Goal: Information Seeking & Learning: Check status

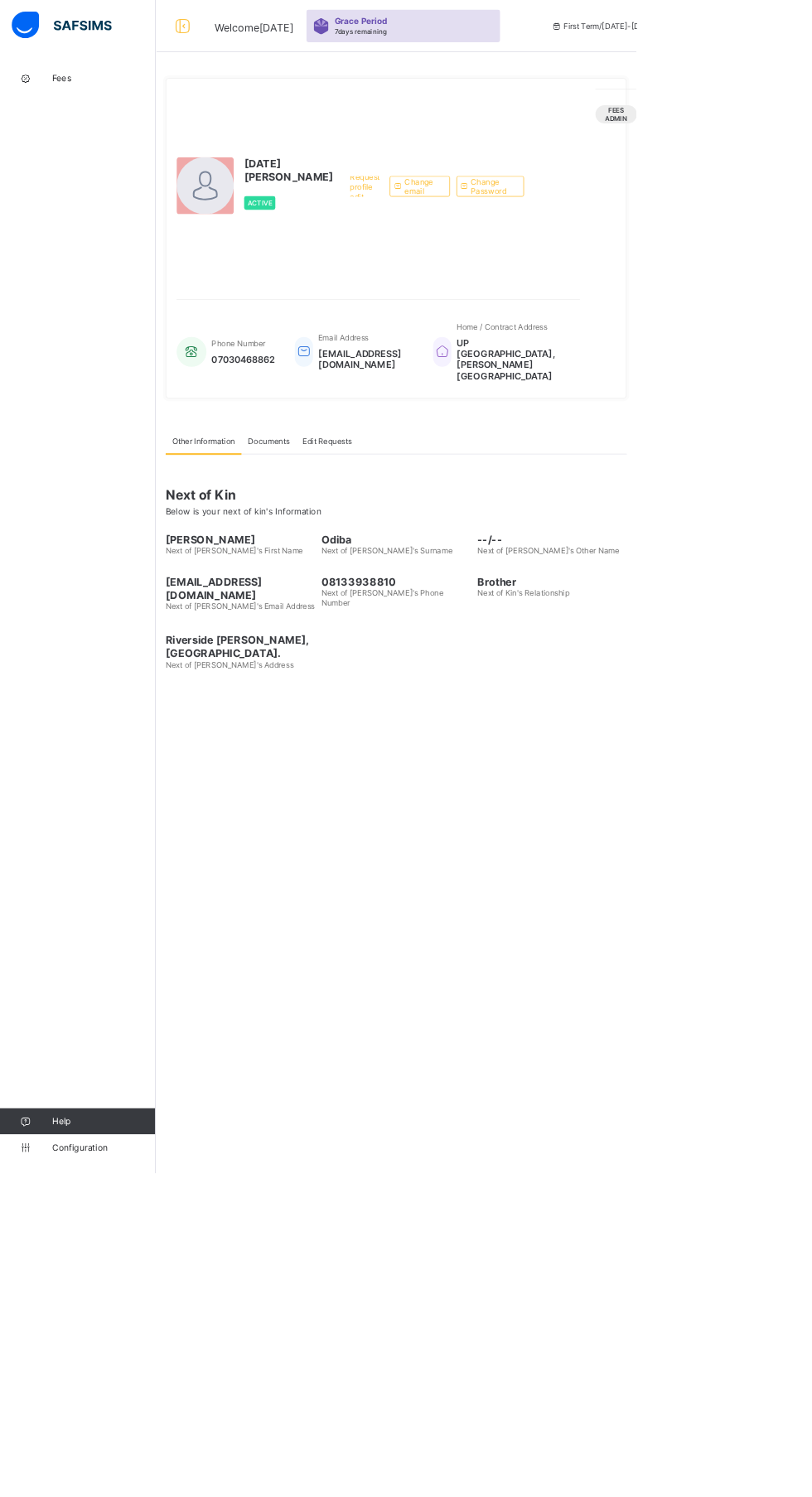
click at [96, 109] on link "Fees" at bounding box center [99, 99] width 198 height 33
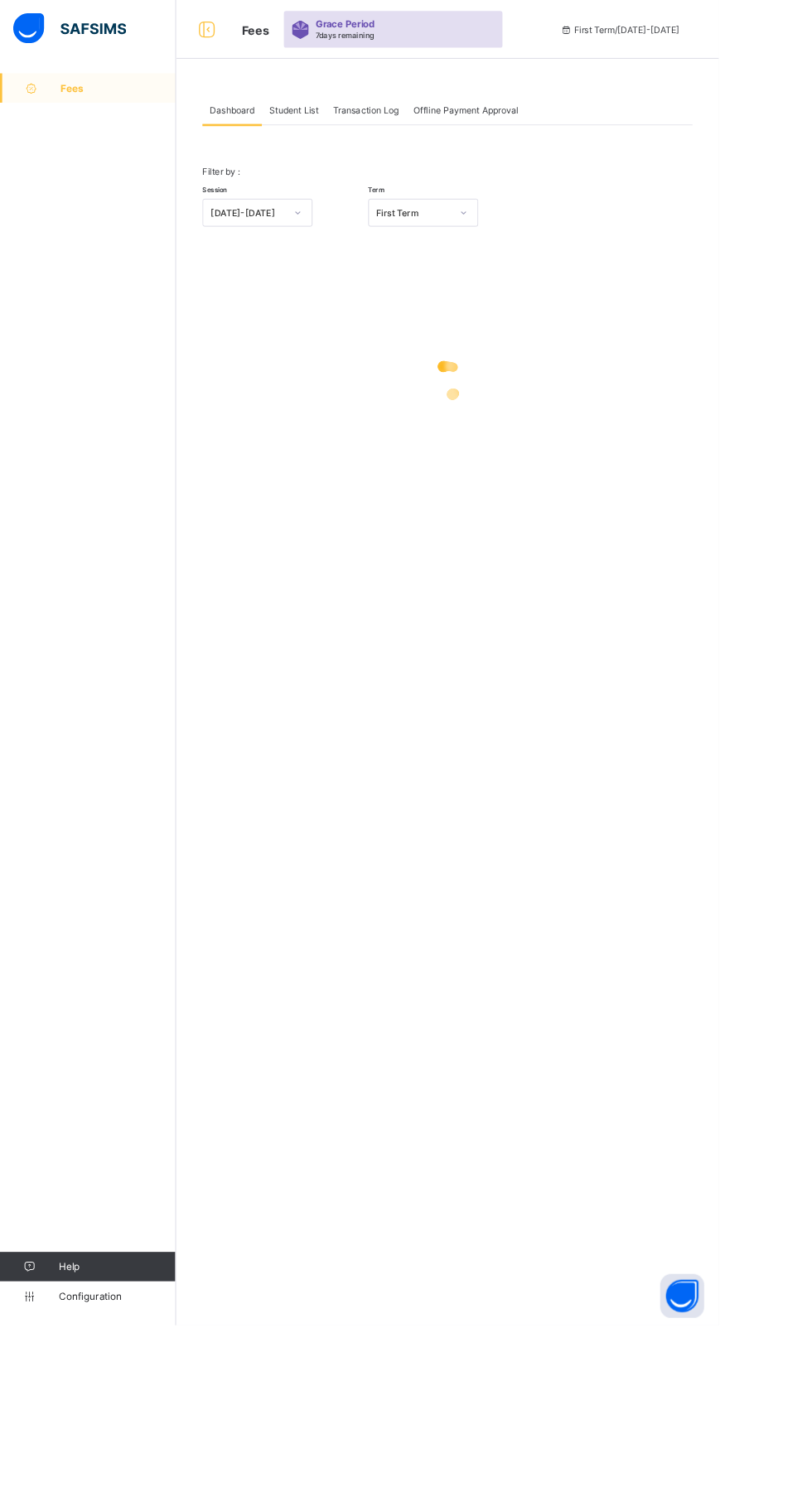
click at [342, 116] on div "Student List" at bounding box center [332, 124] width 72 height 33
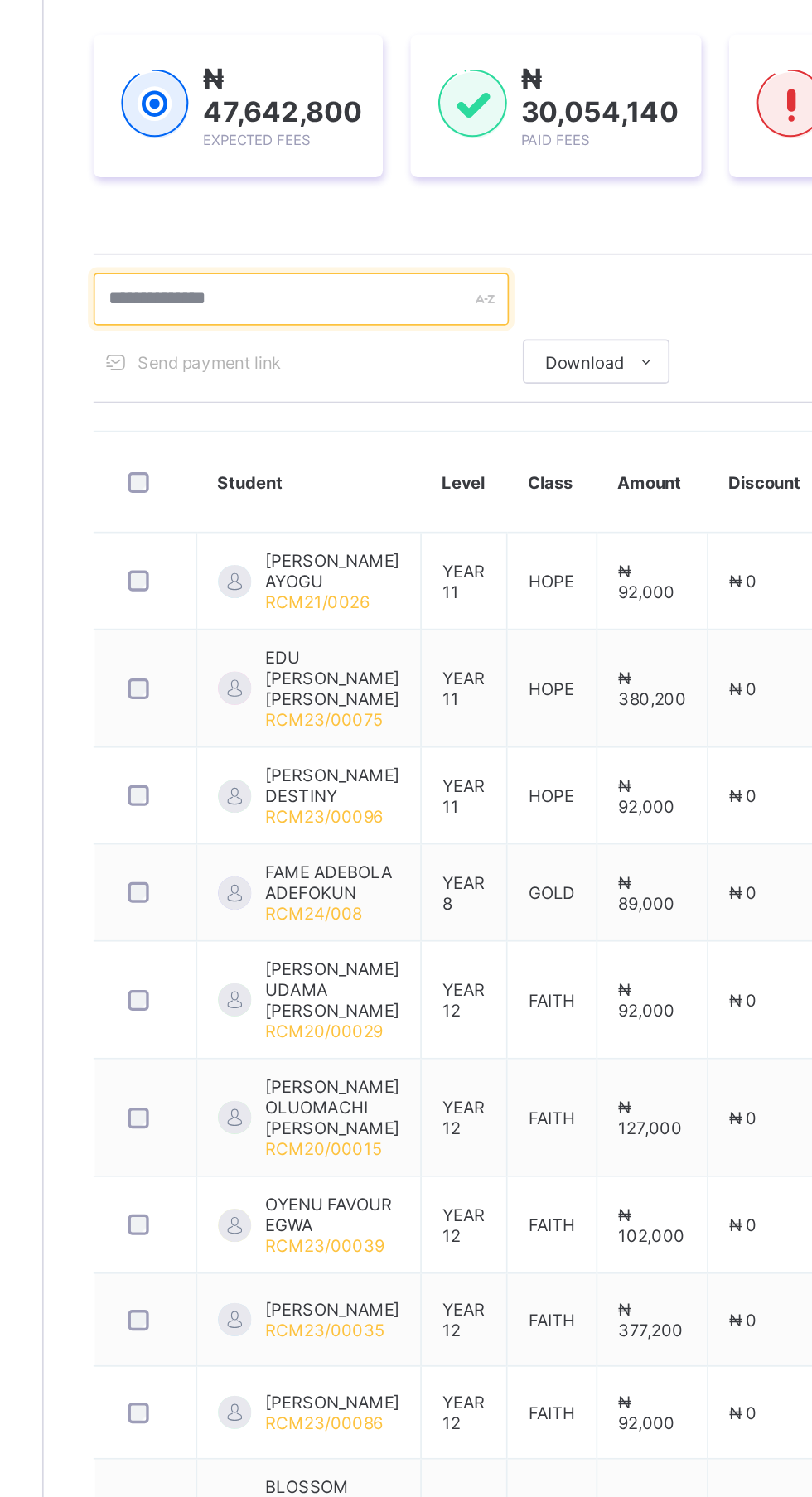
click at [371, 444] on input "text" at bounding box center [353, 448] width 248 height 31
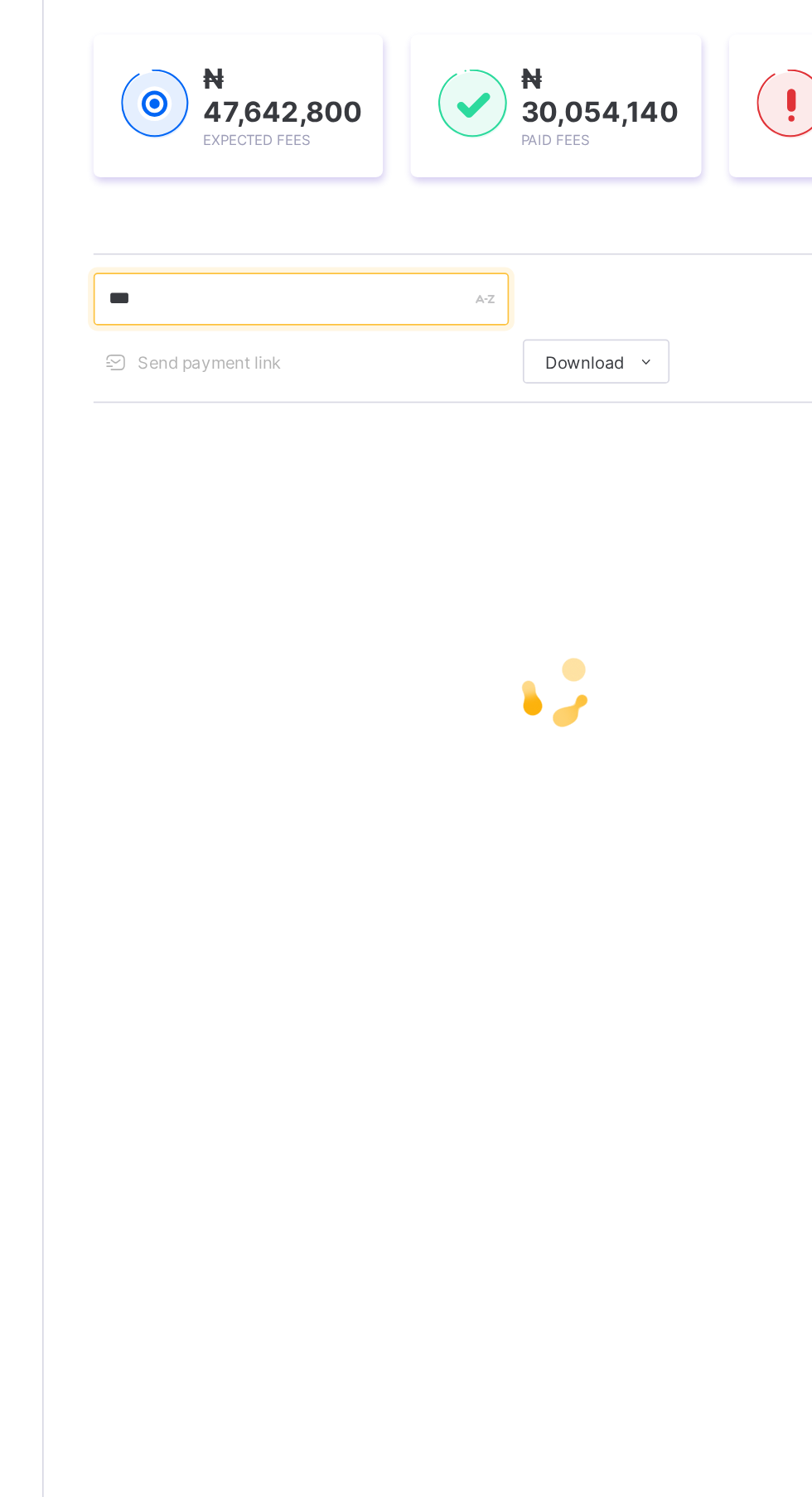
type input "****"
